Goal: Information Seeking & Learning: Learn about a topic

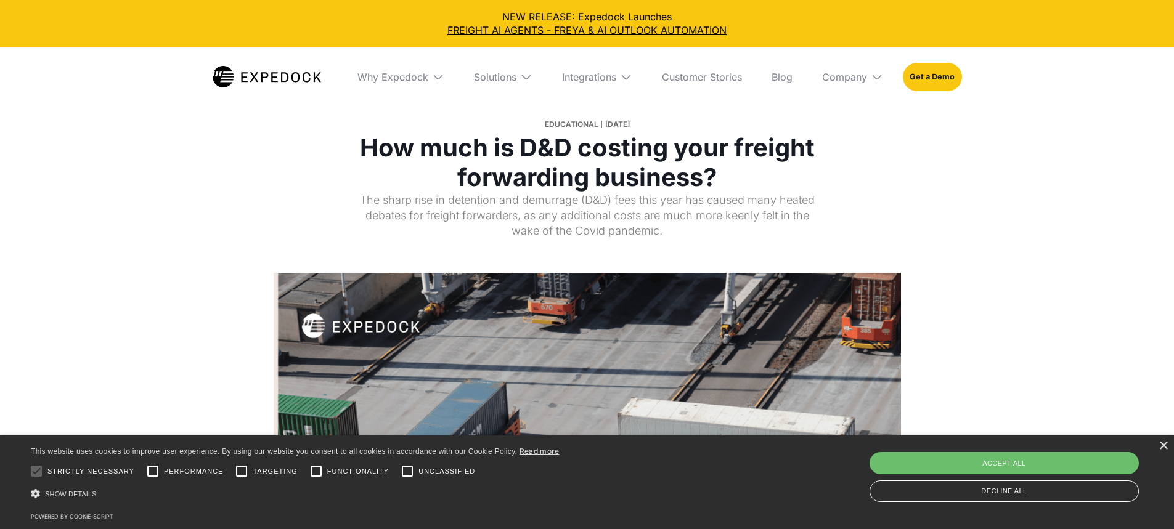
select select
click at [1164, 445] on div "×" at bounding box center [1162, 446] width 9 height 9
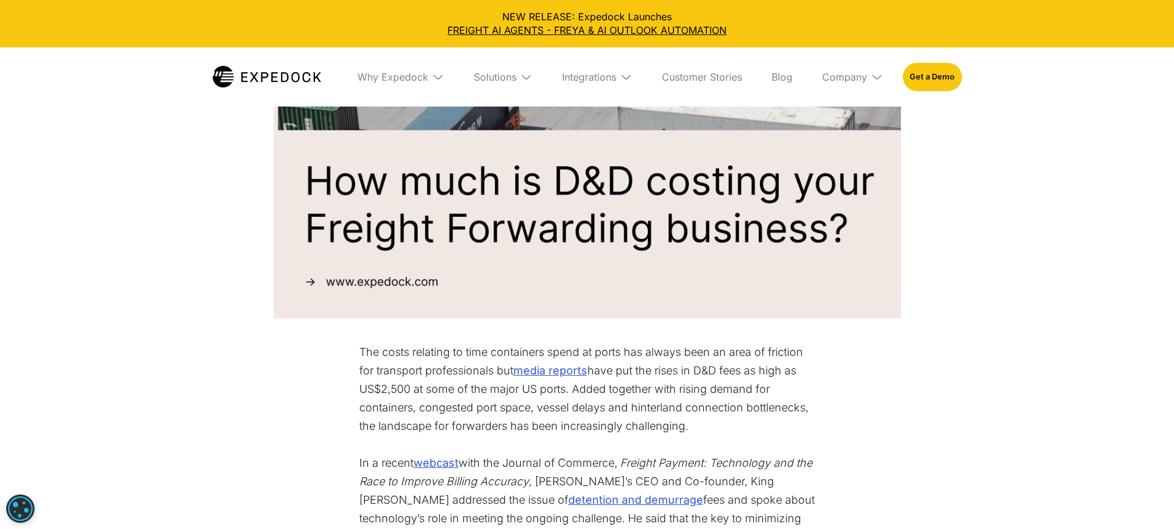
scroll to position [308, 0]
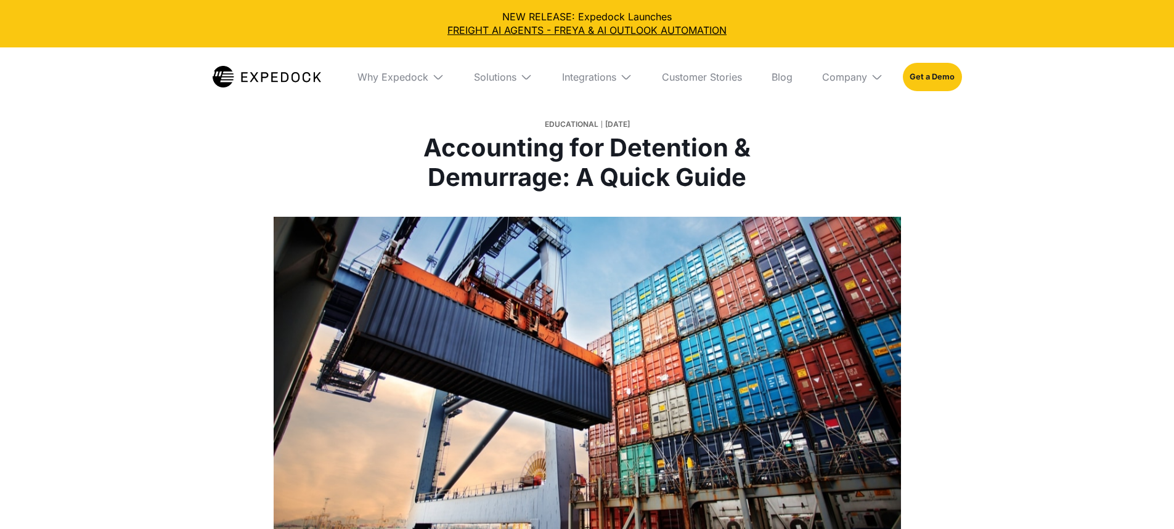
select select
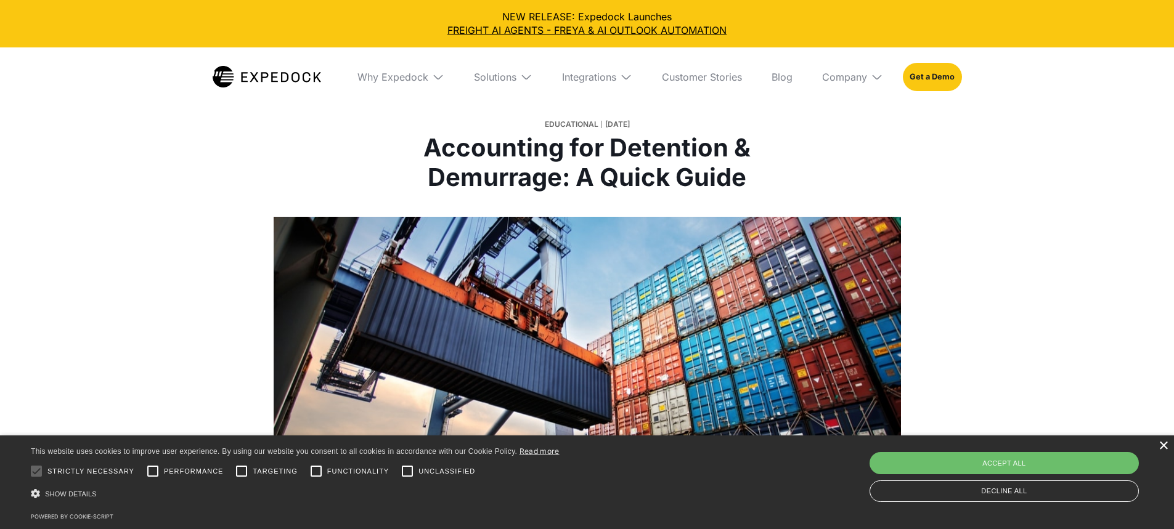
click at [1162, 445] on div "×" at bounding box center [1162, 446] width 9 height 9
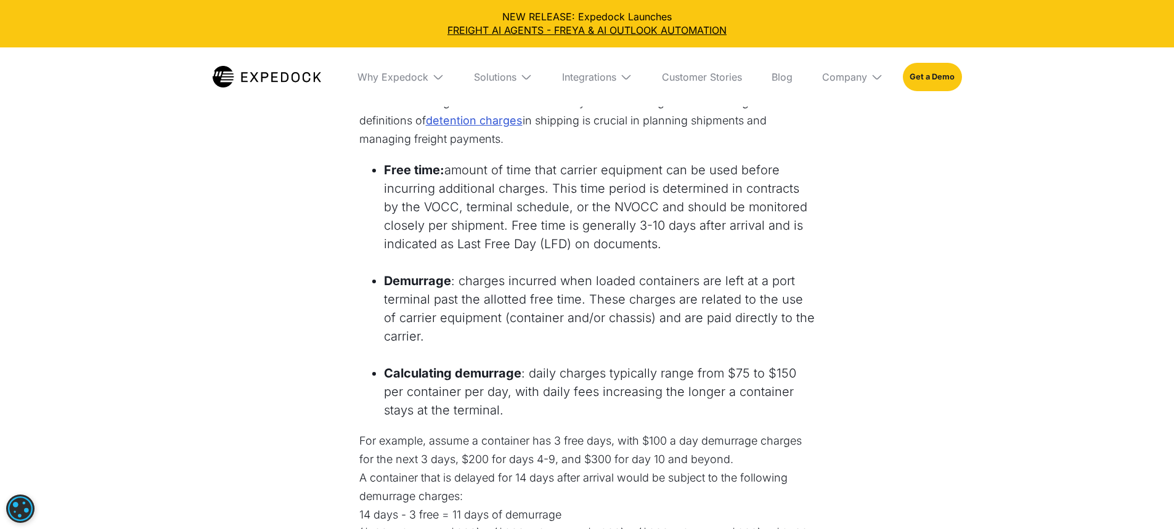
scroll to position [862, 0]
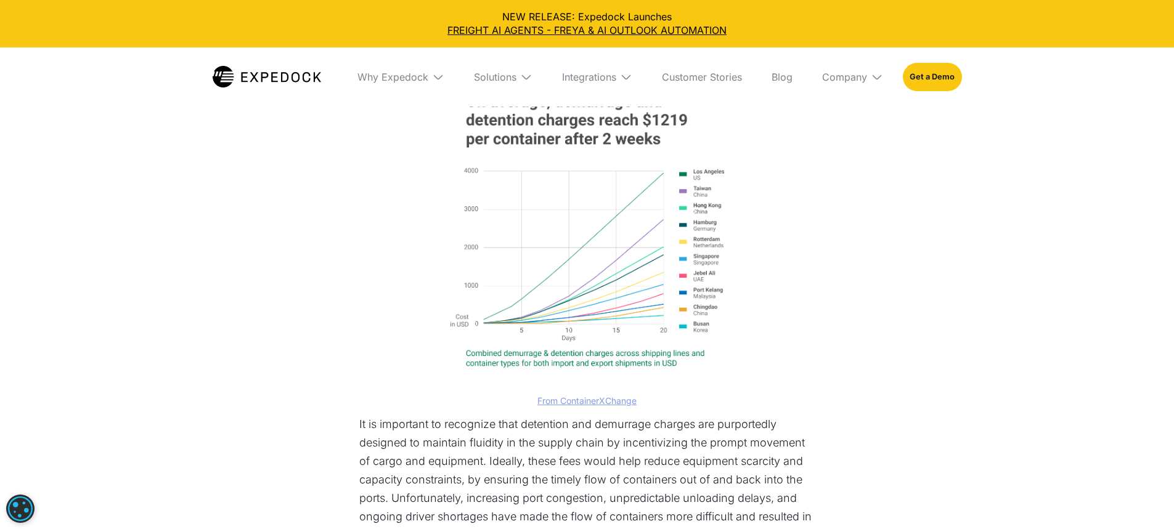
scroll to position [1848, 0]
